Goal: Task Accomplishment & Management: Complete application form

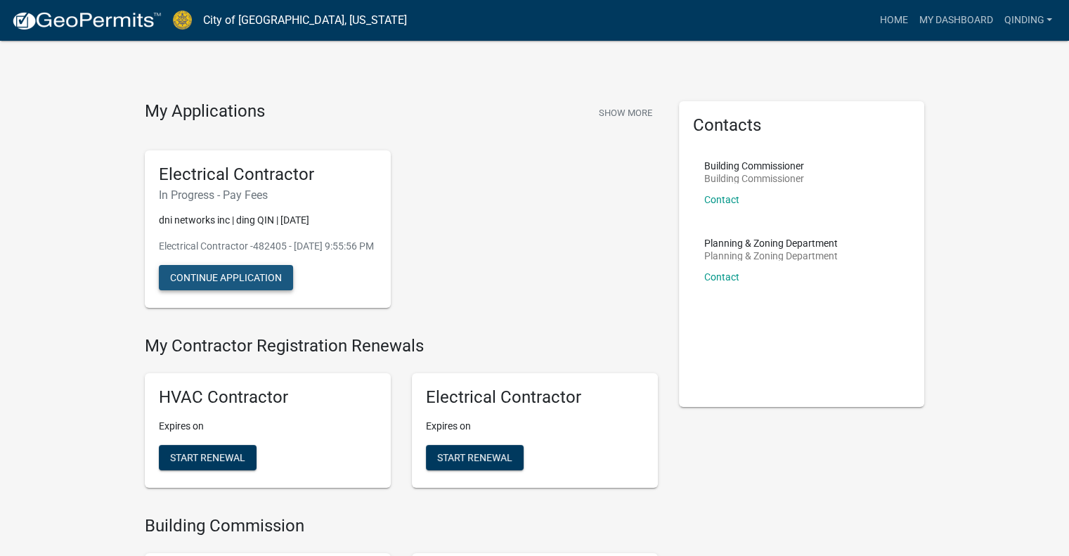
click at [271, 290] on button "Continue Application" at bounding box center [226, 277] width 134 height 25
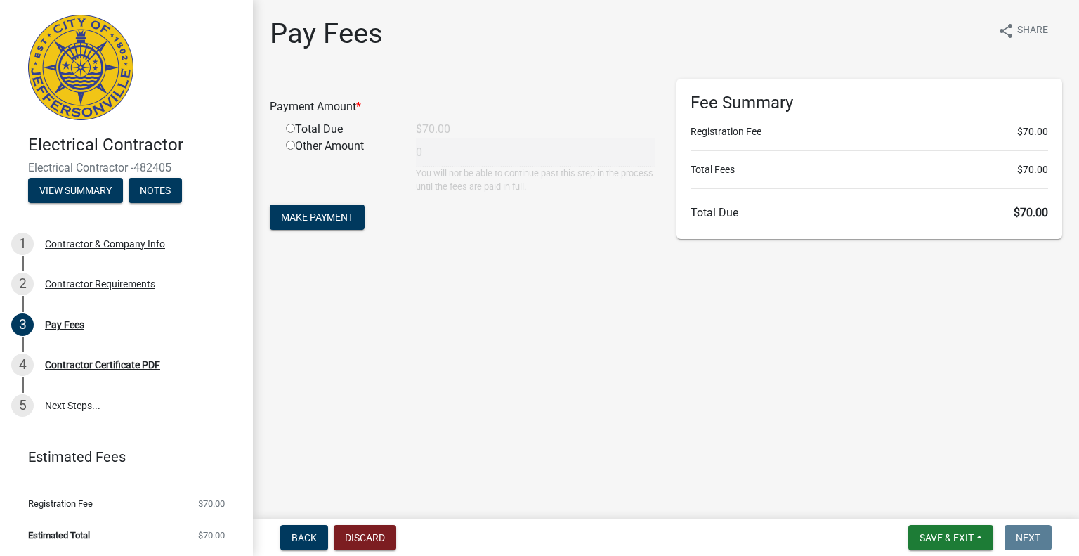
click at [292, 129] on input "radio" at bounding box center [290, 128] width 9 height 9
radio input "true"
type input "70"
click at [344, 219] on span "Make Payment" at bounding box center [317, 217] width 72 height 11
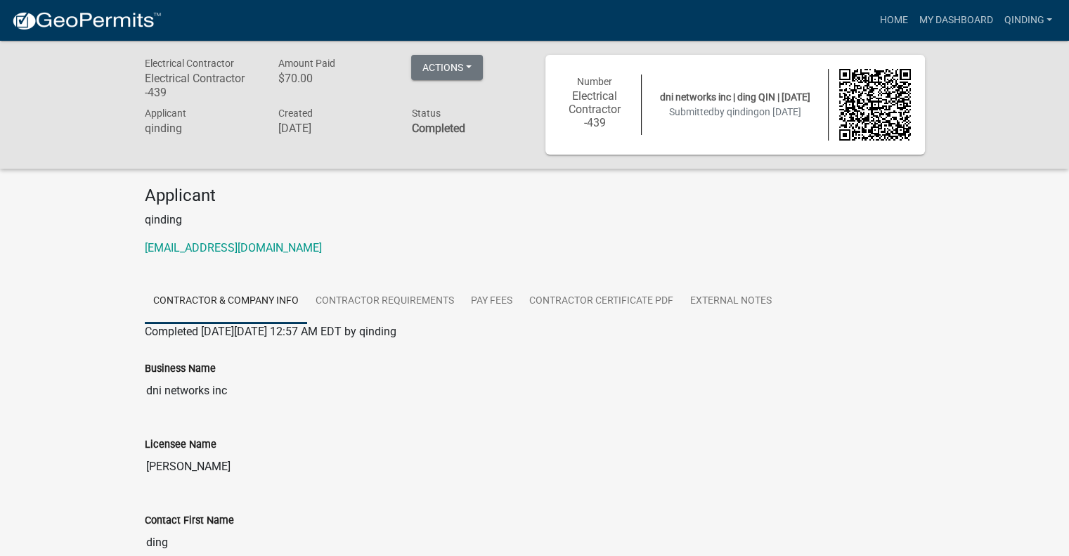
click at [672, 436] on div "Licensee Name" at bounding box center [535, 444] width 780 height 17
